Goal: Transaction & Acquisition: Purchase product/service

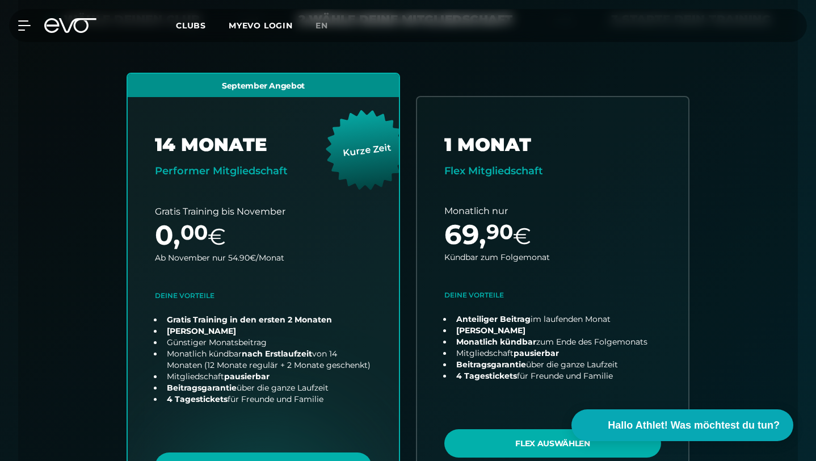
scroll to position [321, 0]
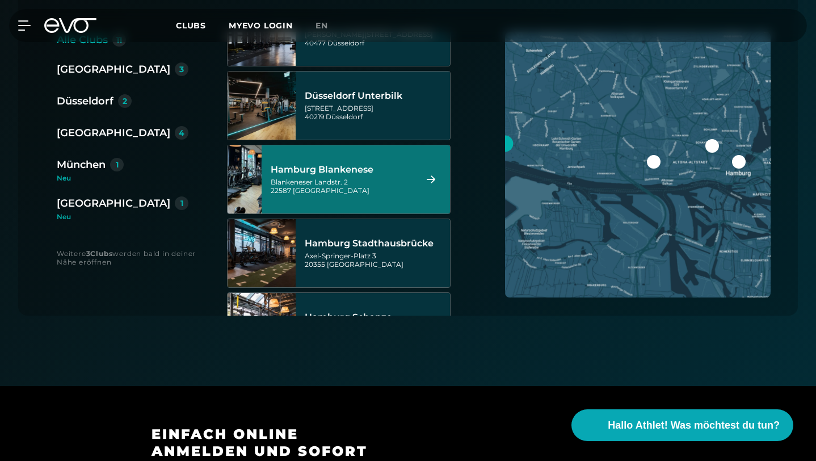
scroll to position [263, 0]
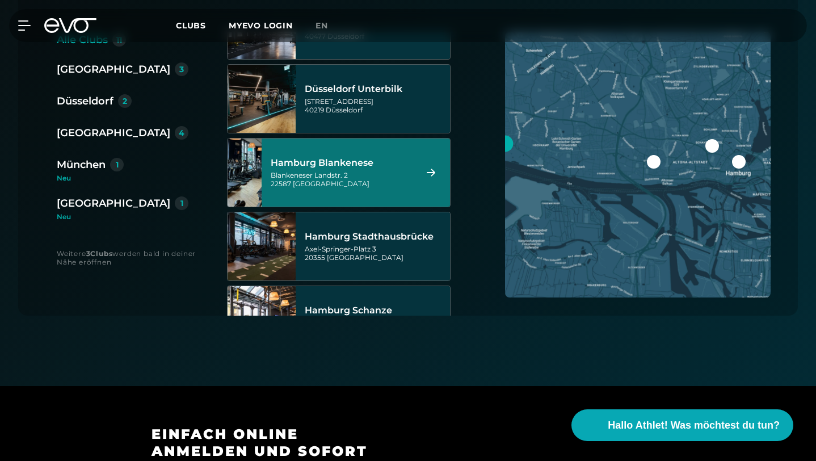
click at [294, 147] on div "Hamburg Blankenese Blankeneser Landstr. 2 22587 [GEOGRAPHIC_DATA]" at bounding box center [342, 172] width 142 height 50
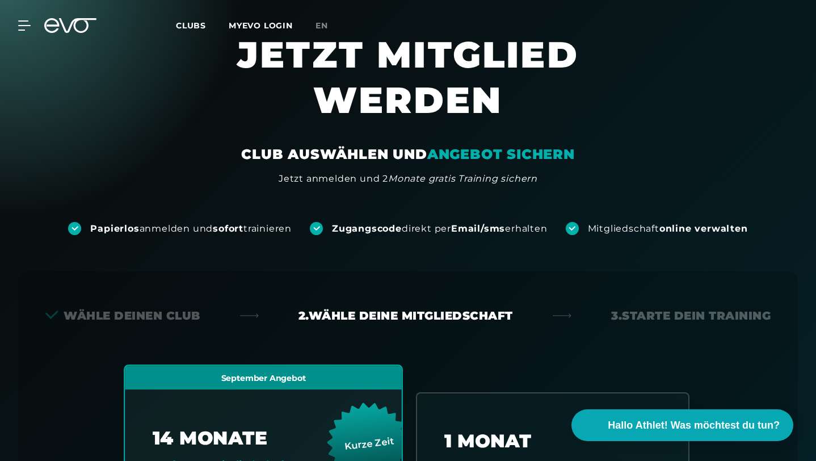
scroll to position [0, 0]
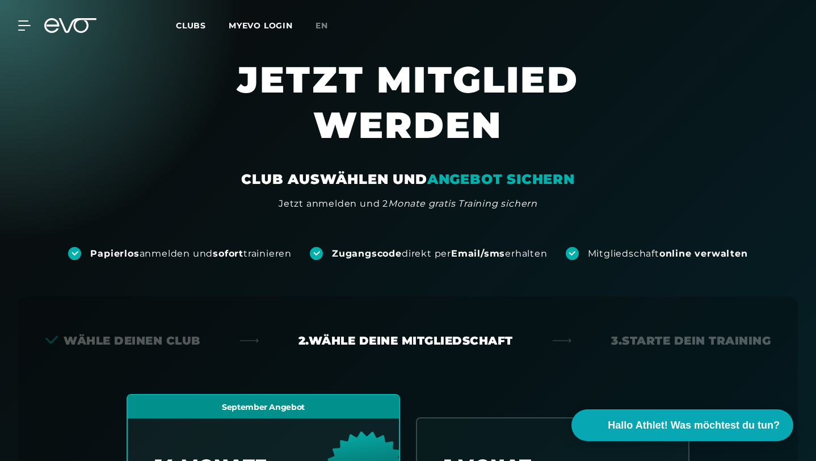
click at [15, 32] on div "MyEVO Login Über EVO Mitgliedschaften Probetraining TAGESPASS EVO Studios [GEOG…" at bounding box center [407, 25] width 811 height 33
click at [19, 27] on icon at bounding box center [26, 25] width 16 height 10
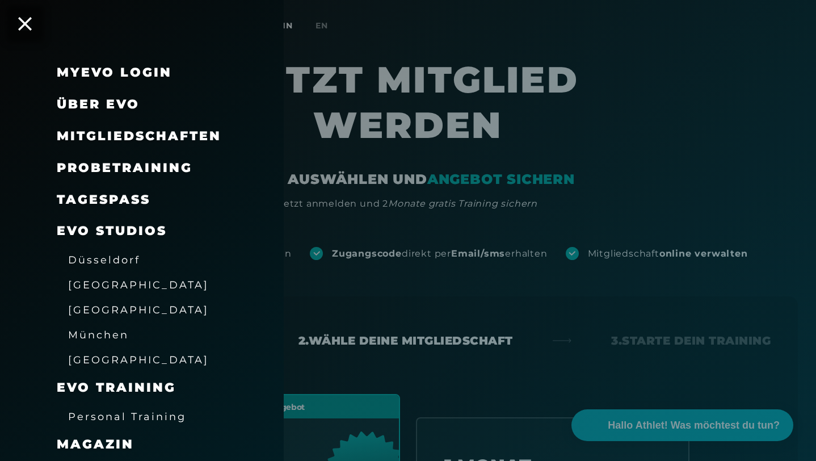
click at [103, 312] on span "[GEOGRAPHIC_DATA]" at bounding box center [138, 309] width 141 height 12
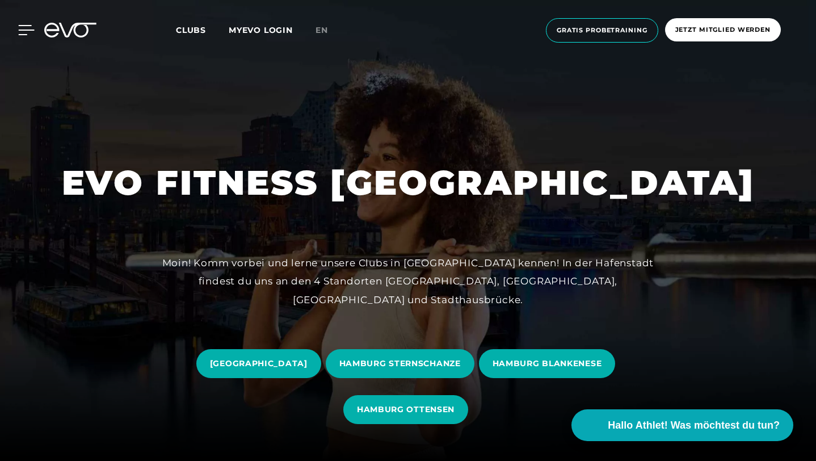
click at [23, 31] on icon at bounding box center [27, 30] width 16 height 9
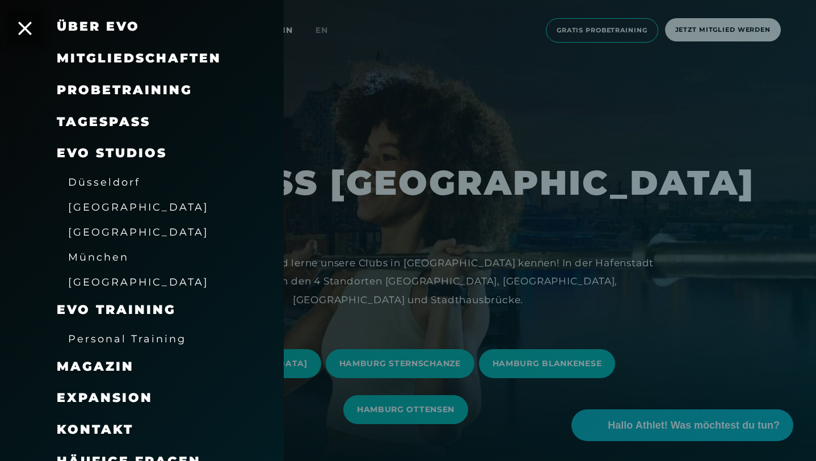
scroll to position [94, 0]
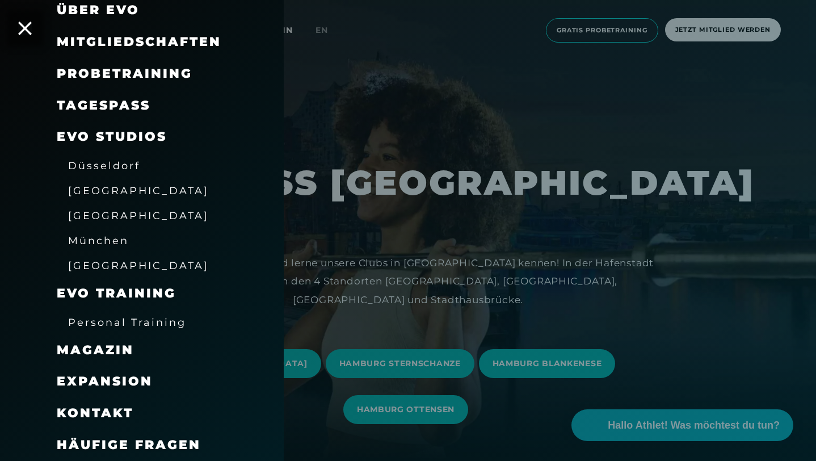
click at [127, 39] on span "Mitgliedschaften" at bounding box center [139, 41] width 164 height 15
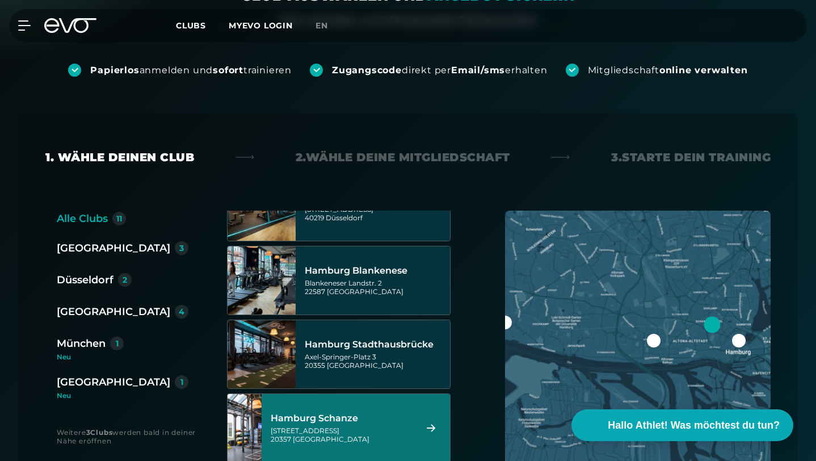
scroll to position [335, 0]
click at [339, 411] on div "Hamburg Schanze" at bounding box center [342, 416] width 142 height 11
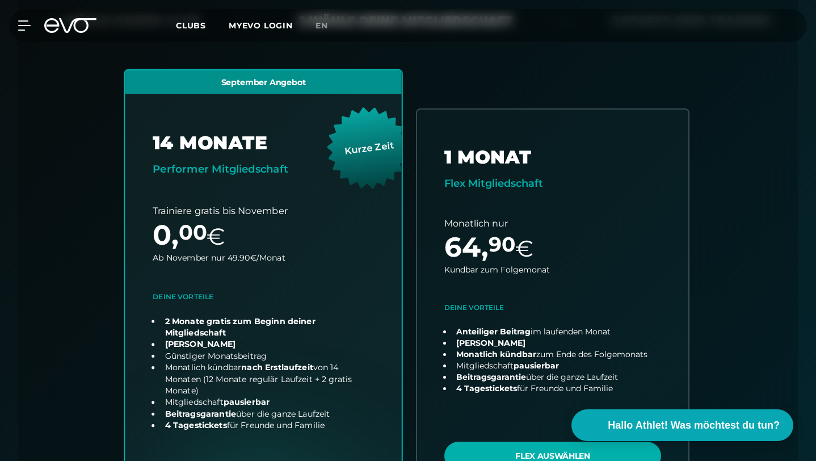
scroll to position [324, 0]
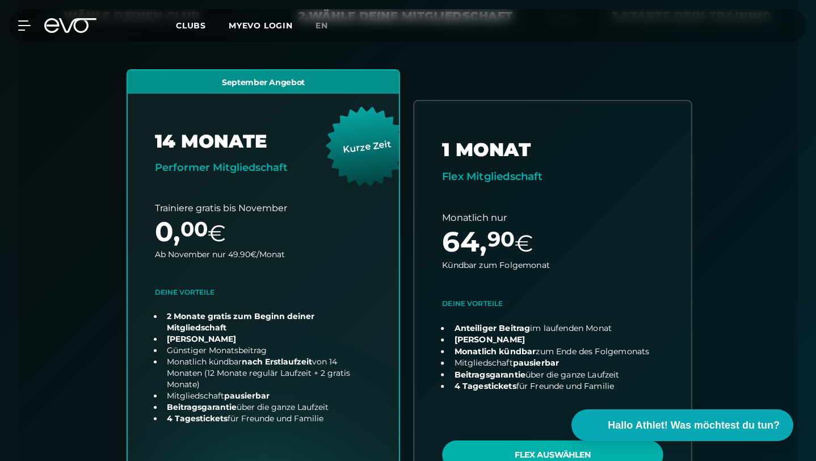
click at [516, 402] on link "choose plan" at bounding box center [552, 300] width 277 height 399
